Goal: Register for event/course

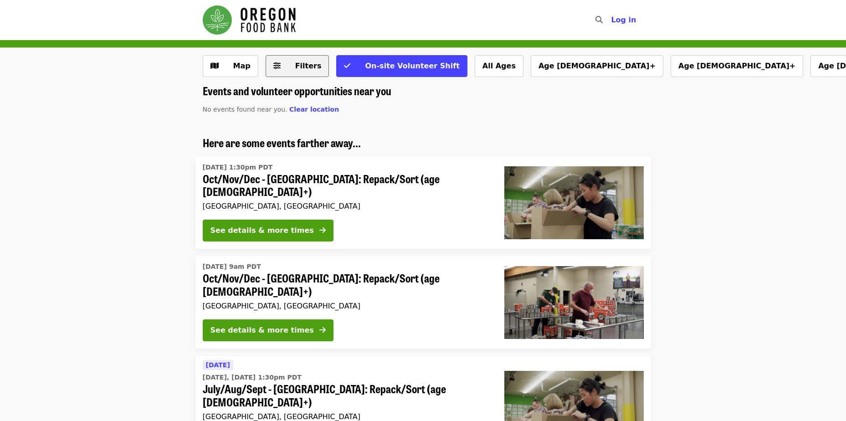
click at [300, 73] on button "Filters" at bounding box center [297, 66] width 64 height 22
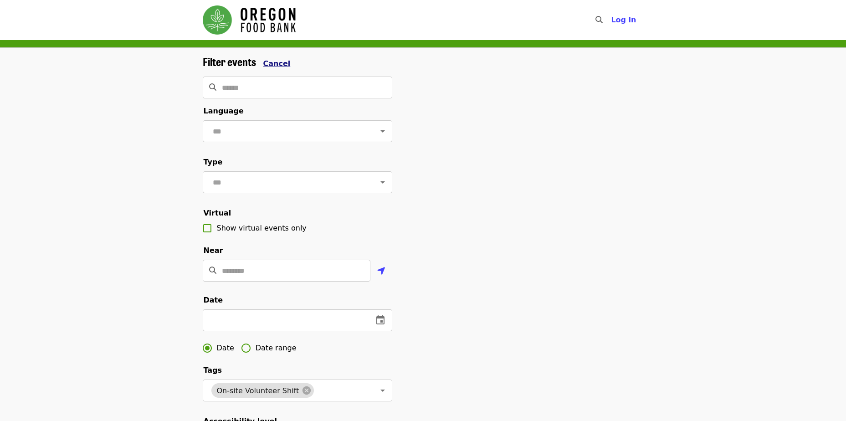
click at [271, 61] on span "Cancel" at bounding box center [276, 63] width 27 height 9
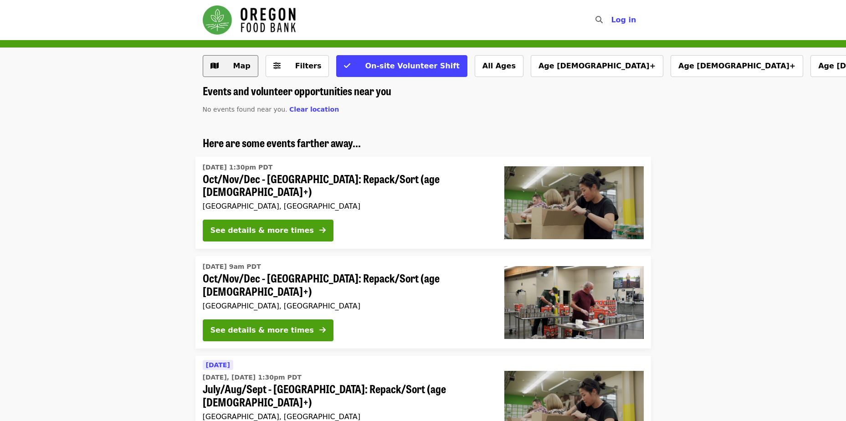
click at [252, 67] on button "Map" at bounding box center [231, 66] width 56 height 22
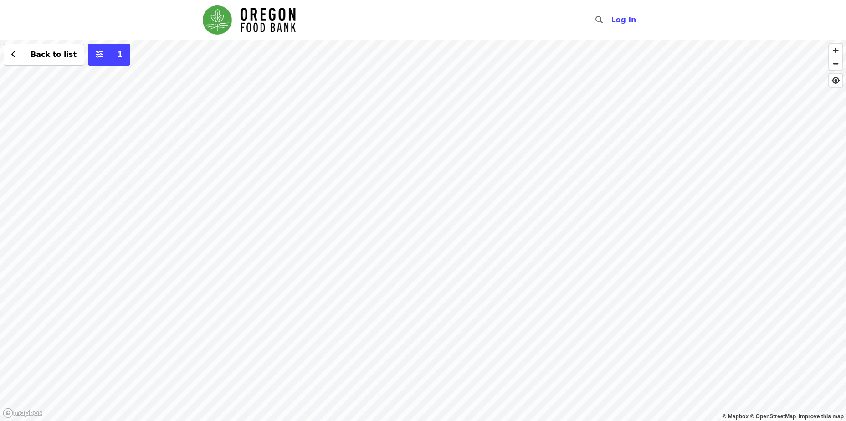
drag, startPoint x: 262, startPoint y: 278, endPoint x: 328, endPoint y: 183, distance: 115.7
click at [339, 189] on div "Back to list 1" at bounding box center [423, 230] width 846 height 381
drag, startPoint x: 353, startPoint y: 283, endPoint x: 341, endPoint y: 229, distance: 55.6
click at [341, 229] on div "Back to list 1" at bounding box center [423, 230] width 846 height 381
click at [290, 173] on div "Back to list 1" at bounding box center [423, 230] width 846 height 381
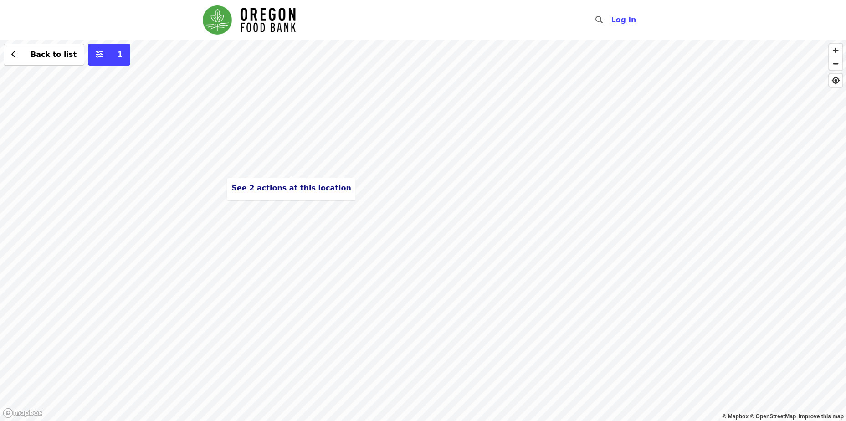
click at [310, 193] on button "See 2 actions at this location" at bounding box center [290, 188] width 119 height 11
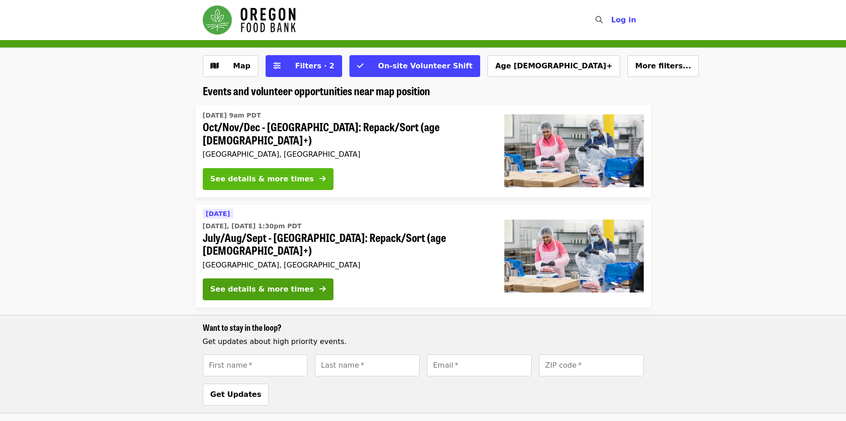
click at [319, 176] on icon "arrow-right icon" at bounding box center [322, 178] width 6 height 9
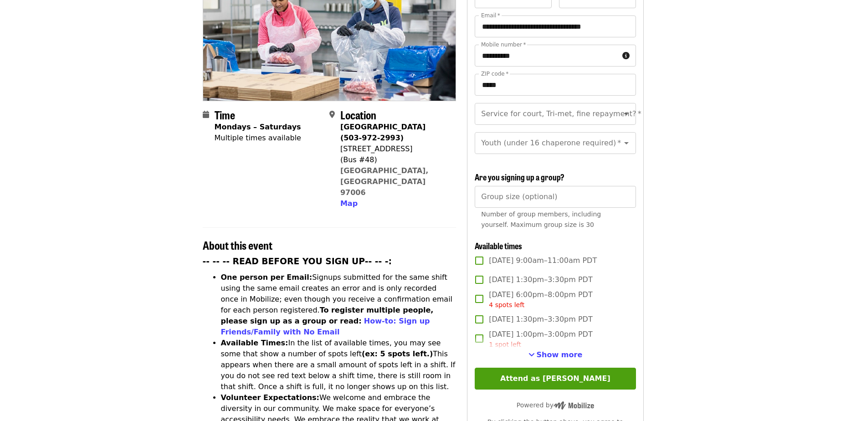
scroll to position [137, 0]
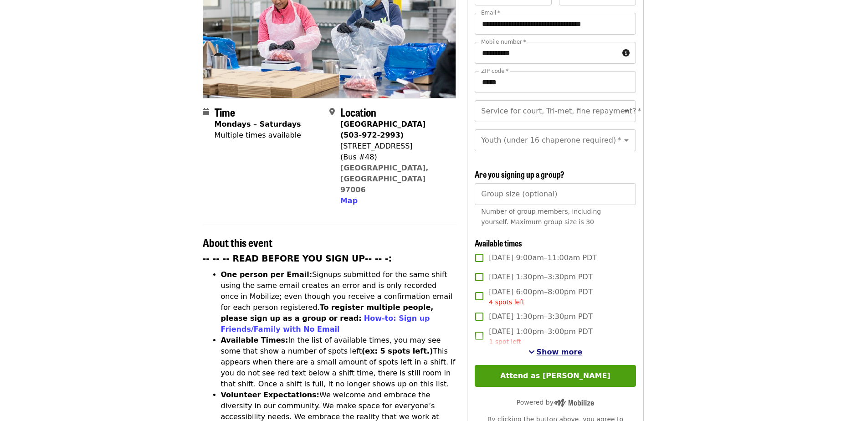
click at [555, 353] on span "Show more" at bounding box center [559, 351] width 46 height 9
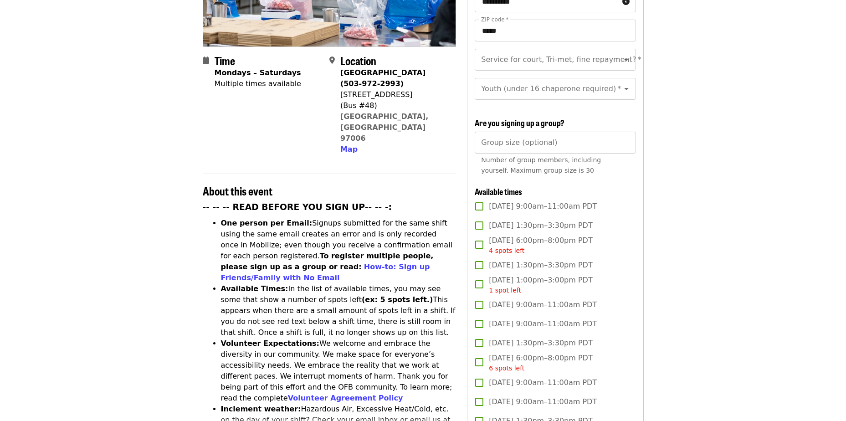
scroll to position [319, 0]
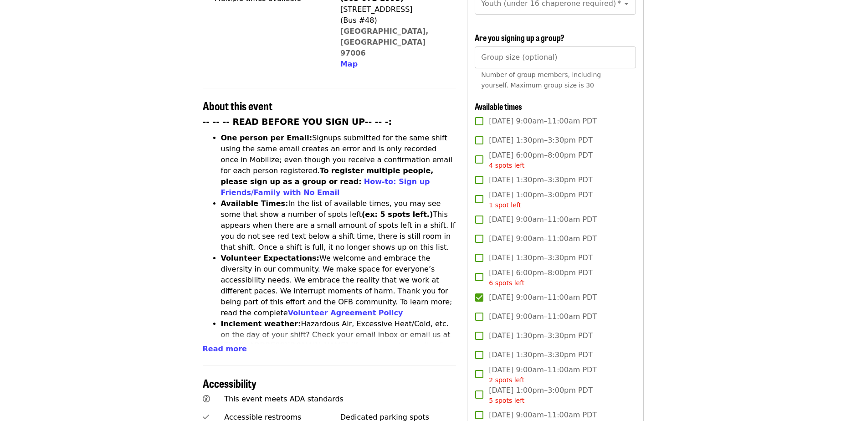
scroll to position [0, 0]
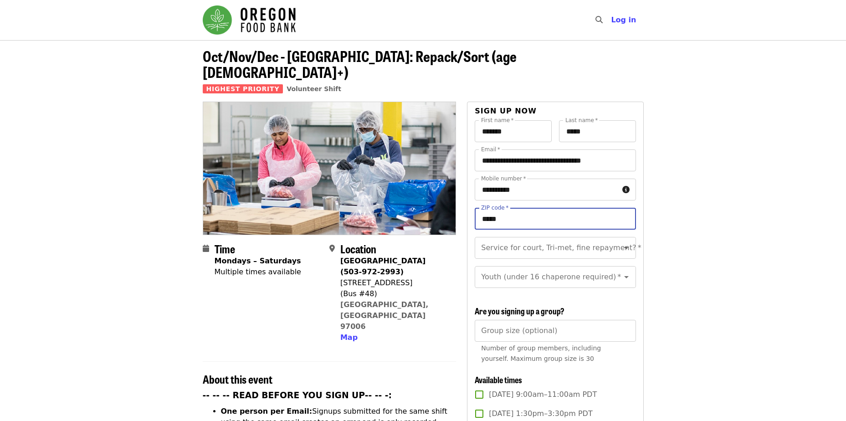
drag, startPoint x: 523, startPoint y: 209, endPoint x: 428, endPoint y: 195, distance: 95.8
type input "*****"
click at [536, 239] on input "Service for court, Tri-met, fine repayment?   *" at bounding box center [544, 247] width 124 height 17
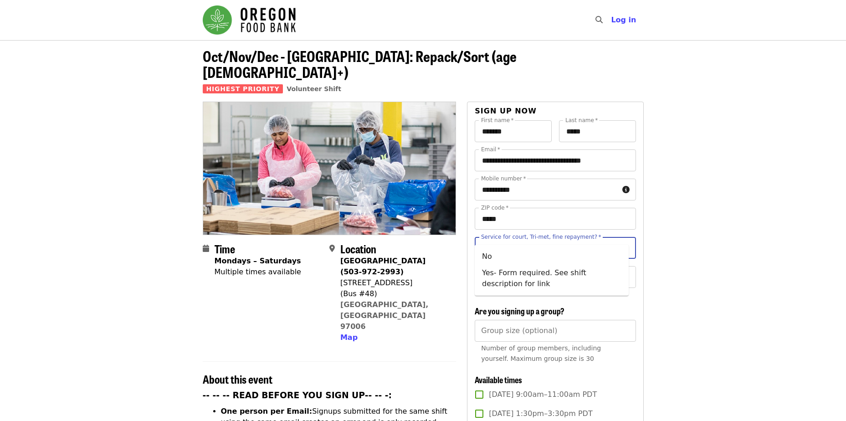
click at [587, 239] on input "Service for court, Tri-met, fine repayment?   *" at bounding box center [544, 247] width 124 height 17
click at [621, 242] on icon "Open" at bounding box center [626, 247] width 11 height 11
click at [546, 260] on li "No" at bounding box center [551, 256] width 154 height 16
type input "**"
click at [504, 268] on input "Youth (under 16 chaperone required)   *" at bounding box center [544, 276] width 124 height 17
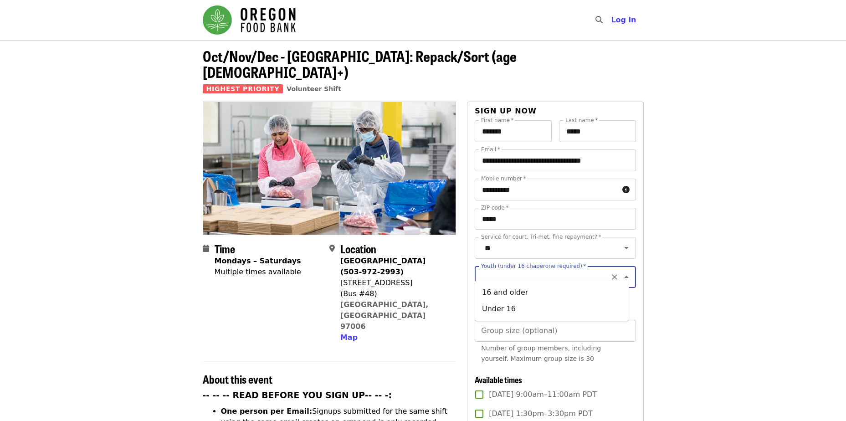
click at [625, 271] on div "Youth (under 16 chaperone required) *" at bounding box center [554, 277] width 161 height 22
click at [612, 271] on button "Clear" at bounding box center [614, 276] width 13 height 13
click at [624, 271] on icon "Close" at bounding box center [626, 276] width 11 height 11
click at [621, 271] on icon "Open" at bounding box center [626, 276] width 11 height 11
click at [517, 294] on li "16 and older" at bounding box center [551, 292] width 154 height 16
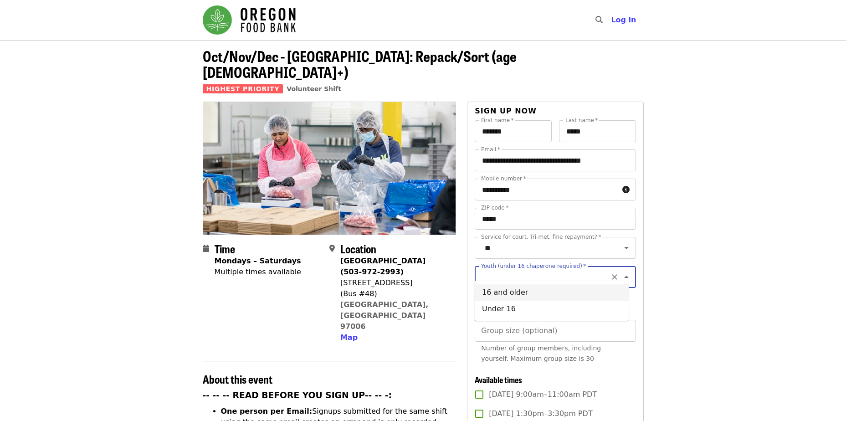
type input "**********"
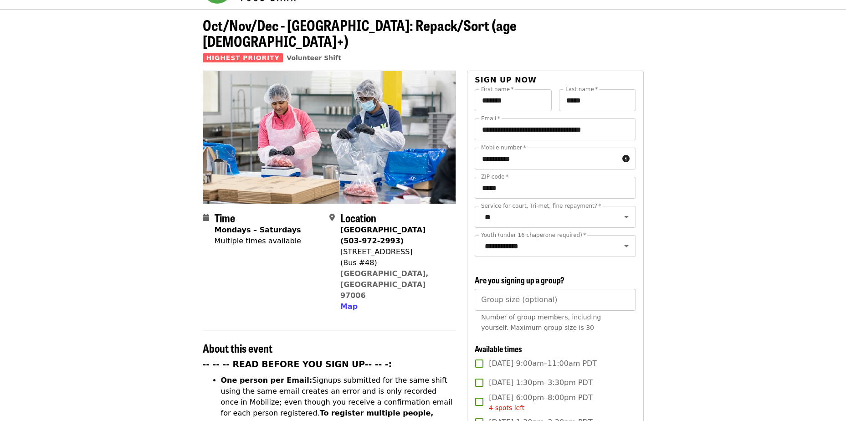
scroll to position [46, 0]
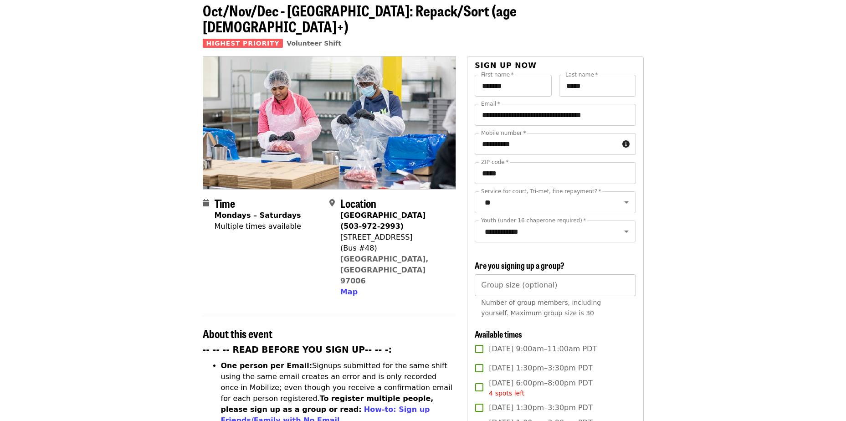
click at [507, 277] on div "Group size (optional) Group size (optional) Number of group members, including …" at bounding box center [554, 298] width 161 height 48
type input "*"
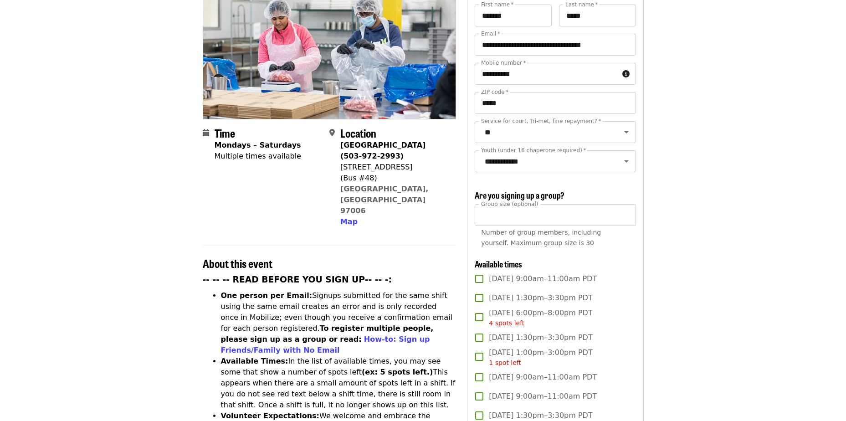
scroll to position [137, 0]
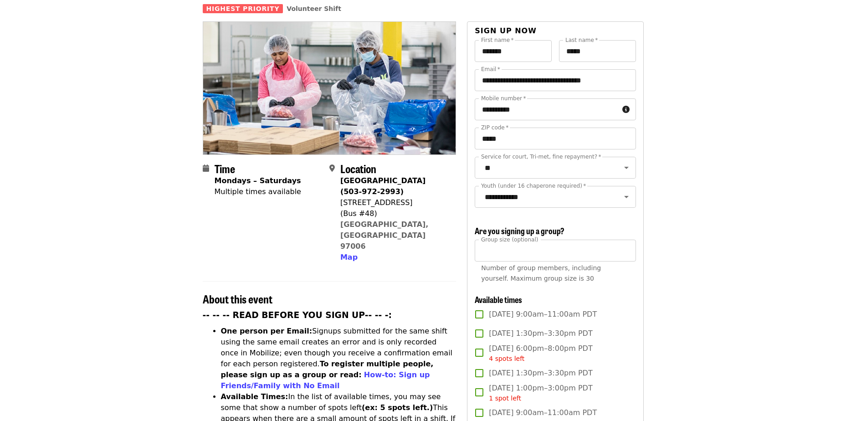
scroll to position [0, 0]
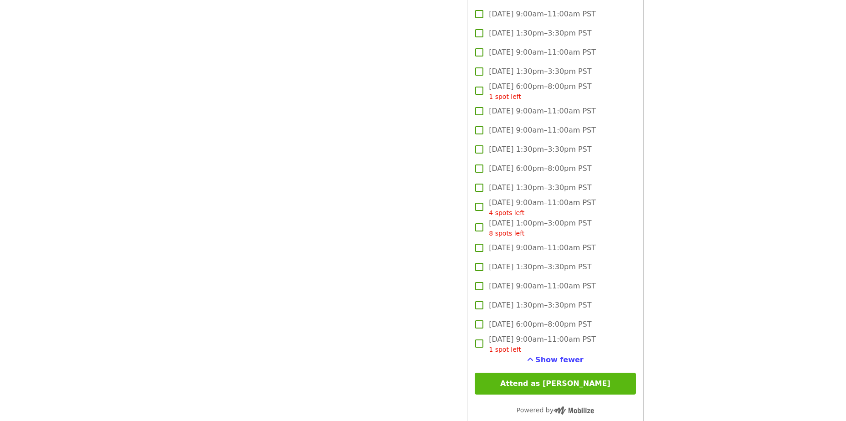
scroll to position [2353, 0]
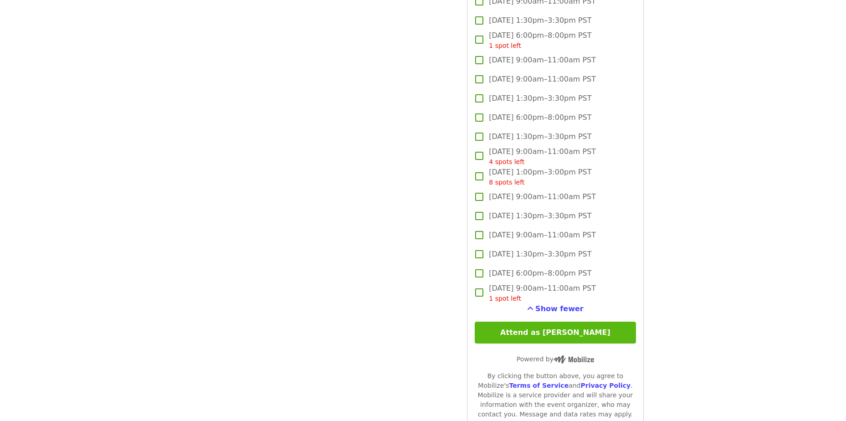
click at [584, 329] on button "Attend as Shellie" at bounding box center [554, 332] width 161 height 22
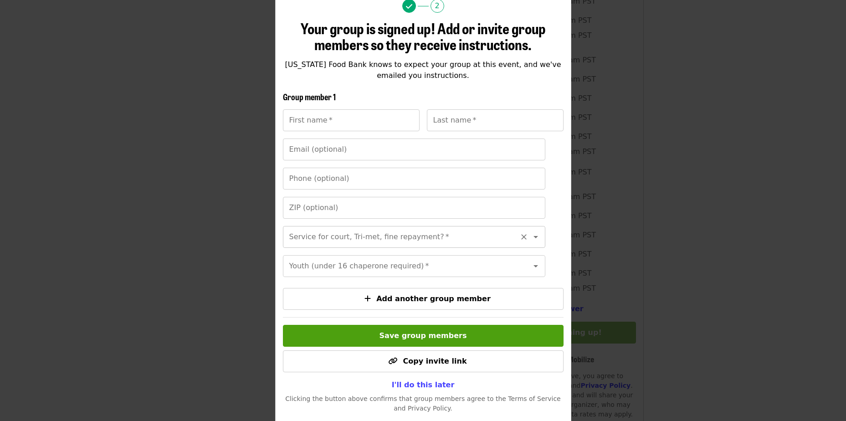
scroll to position [77, 0]
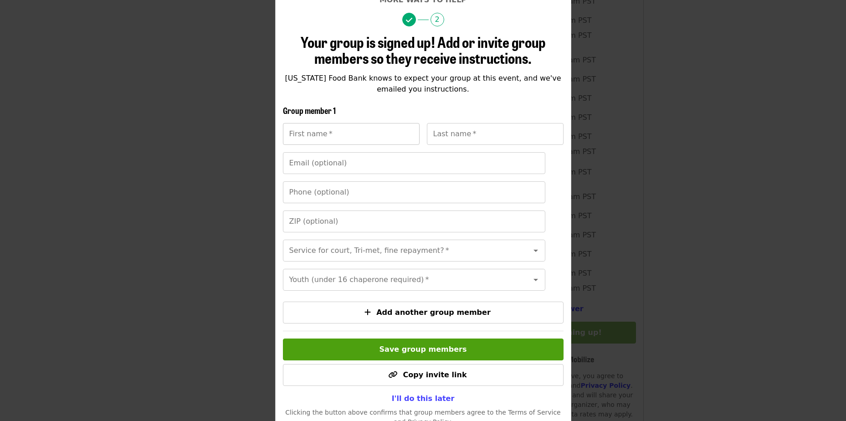
click at [331, 140] on input "First name   *" at bounding box center [351, 134] width 137 height 22
type input "*"
type input "******"
type input "****"
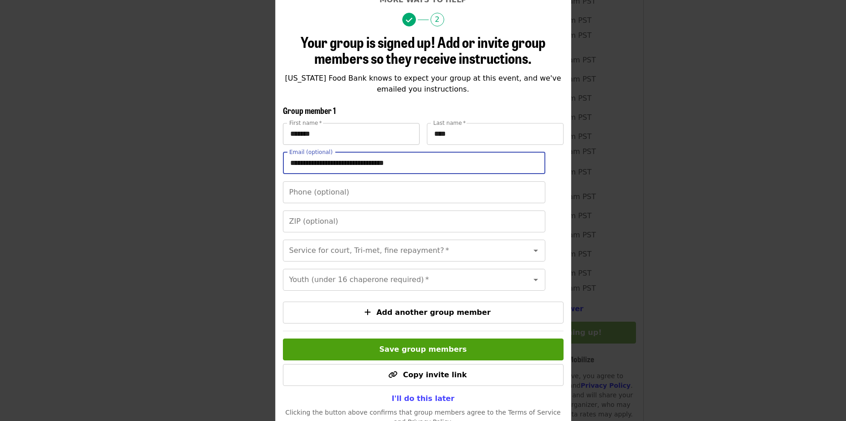
type input "**********"
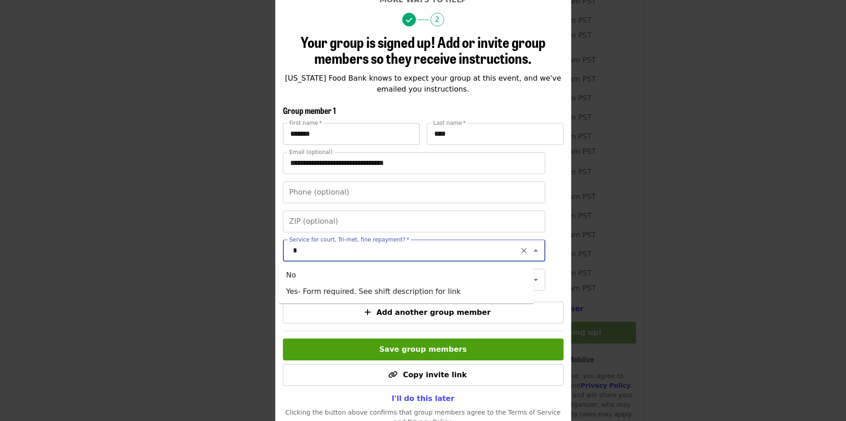
type input "*"
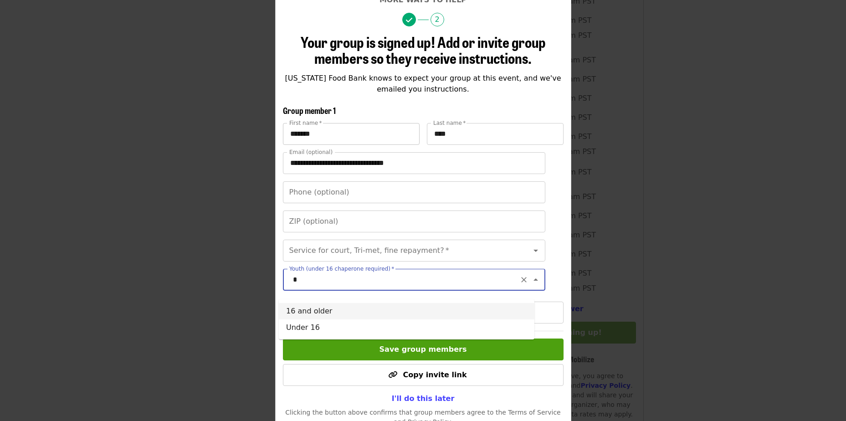
type input "*"
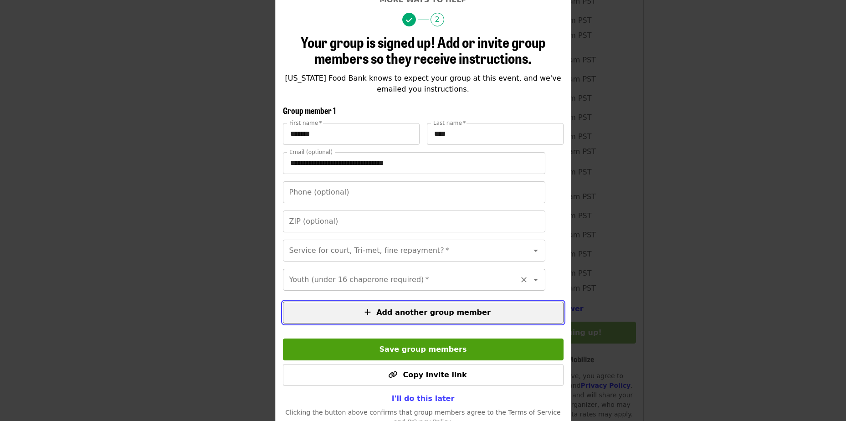
click at [530, 285] on icon "Open" at bounding box center [535, 279] width 11 height 11
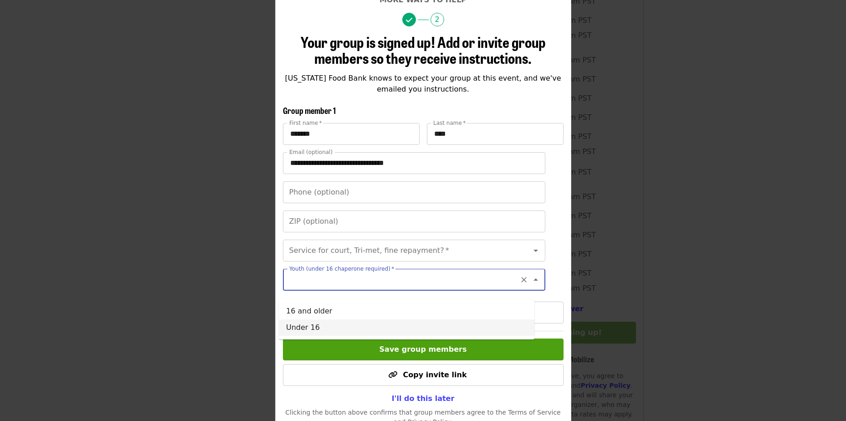
click at [350, 326] on li "Under 16" at bounding box center [406, 327] width 255 height 16
type input "********"
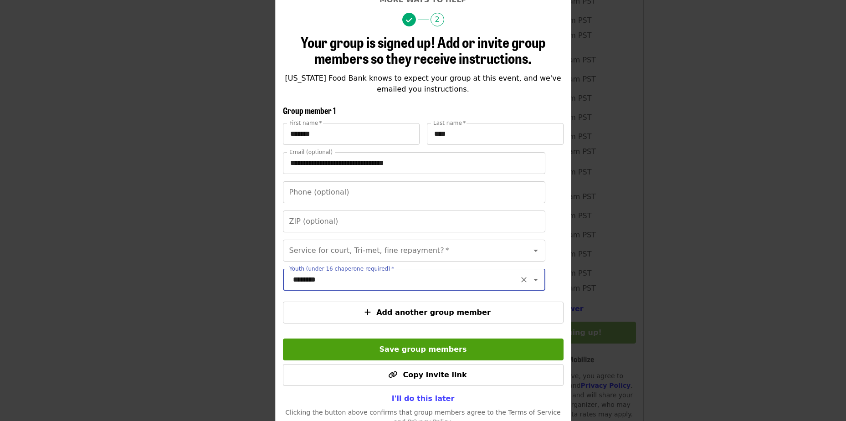
click at [400, 286] on input "********" at bounding box center [402, 279] width 225 height 17
click at [519, 284] on icon "Clear" at bounding box center [523, 279] width 9 height 9
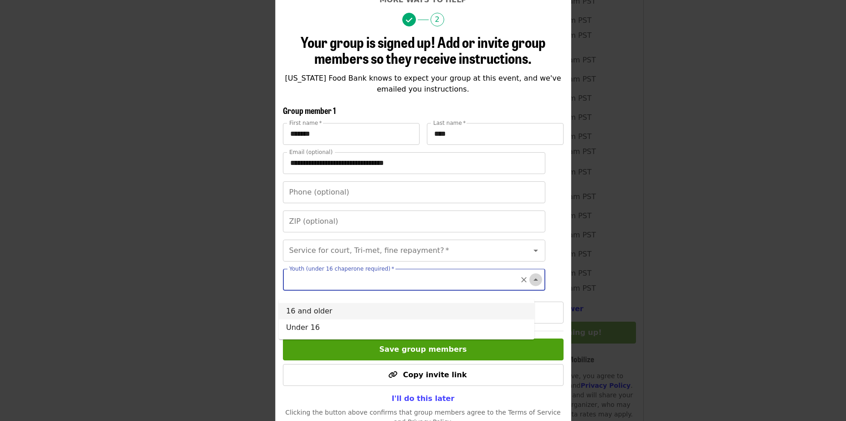
click at [533, 280] on icon "Close" at bounding box center [535, 279] width 5 height 2
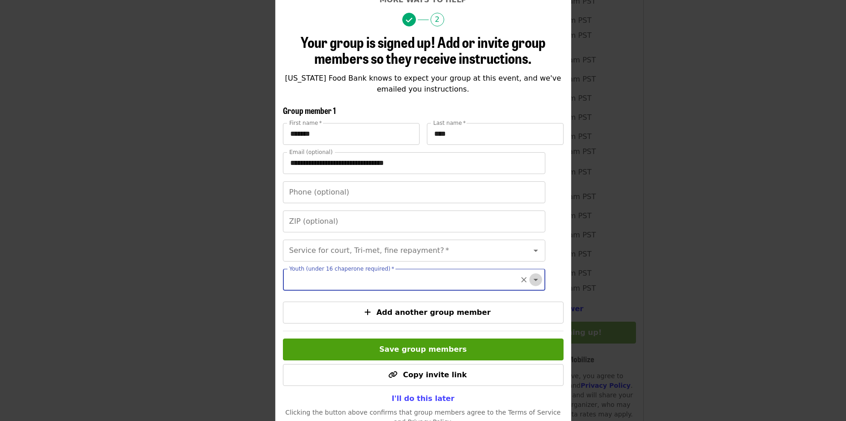
click at [530, 285] on icon "Open" at bounding box center [535, 279] width 11 height 11
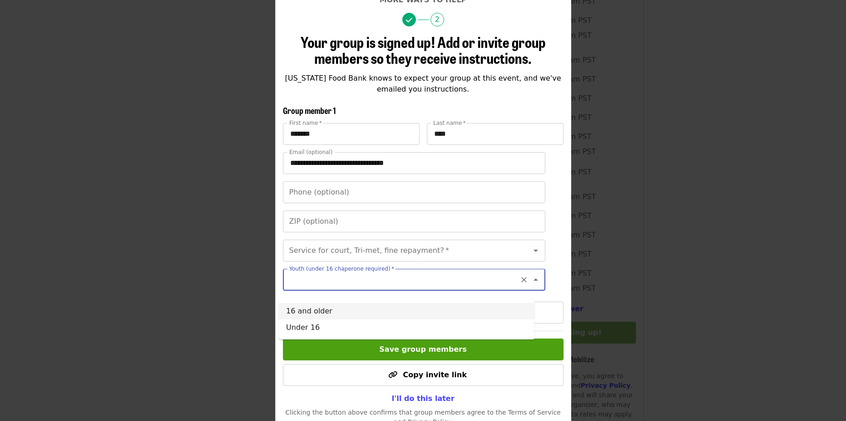
click at [409, 314] on li "16 and older" at bounding box center [406, 311] width 255 height 16
type input "**********"
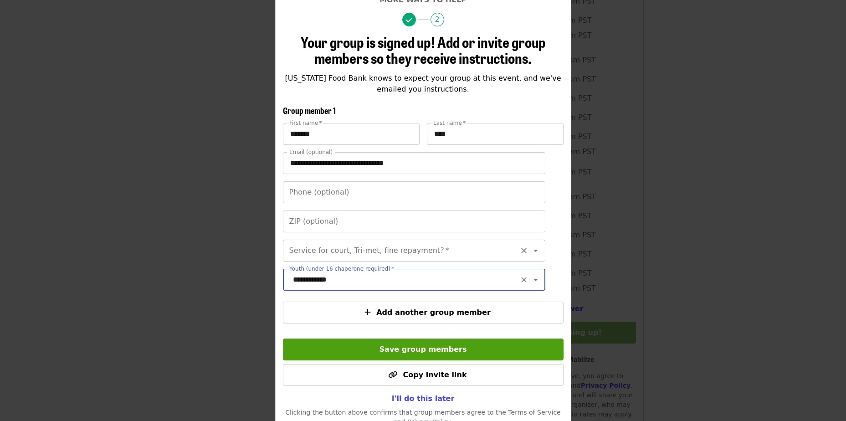
click at [519, 249] on icon "Clear" at bounding box center [523, 250] width 9 height 9
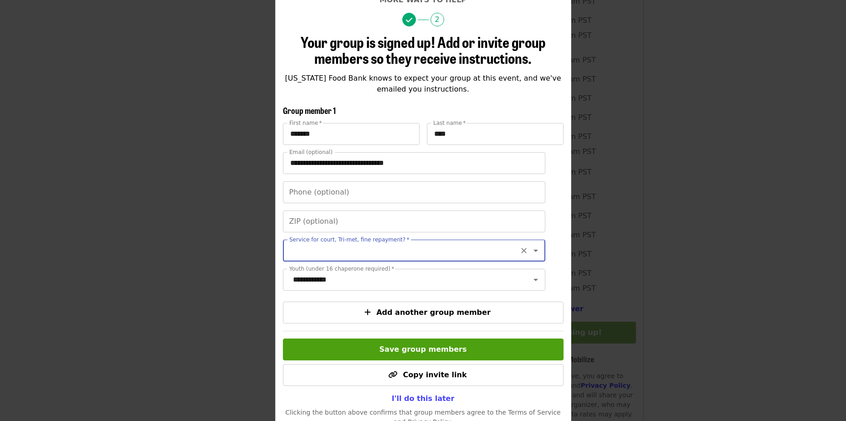
click at [533, 250] on icon "Open" at bounding box center [535, 251] width 5 height 2
click at [448, 278] on li "No" at bounding box center [406, 275] width 255 height 16
type input "**"
click at [436, 402] on span "I'll do this later" at bounding box center [423, 398] width 63 height 9
